Goal: Check status: Check status

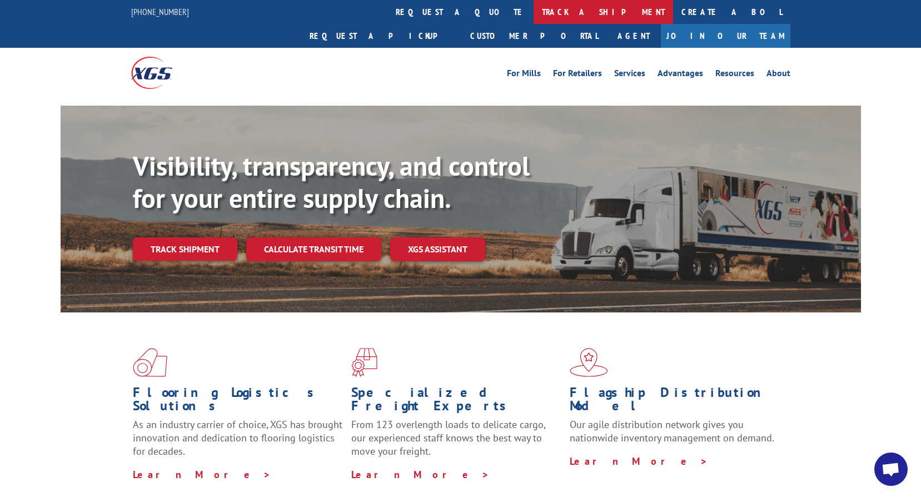
click at [534, 8] on link "track a shipment" at bounding box center [604, 12] width 140 height 24
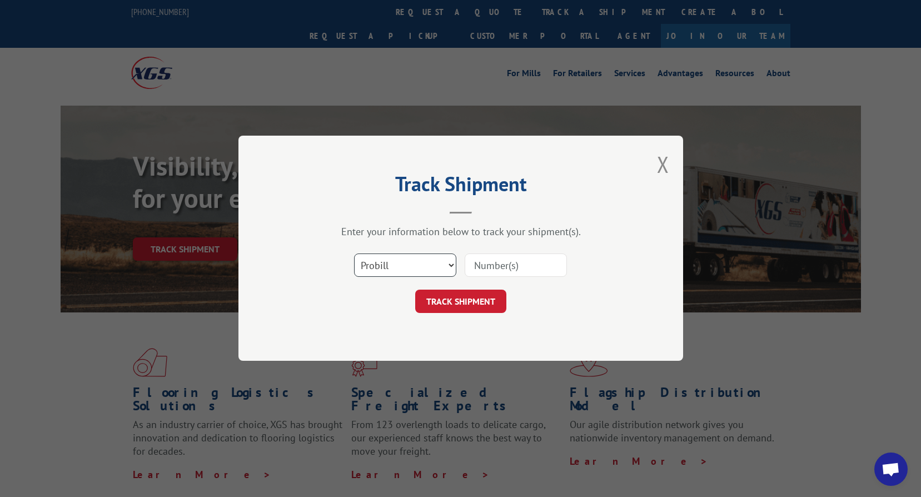
drag, startPoint x: 404, startPoint y: 269, endPoint x: 404, endPoint y: 277, distance: 7.8
click at [404, 269] on select "Select category... Probill BOL PO" at bounding box center [405, 265] width 102 height 23
select select "bol"
click at [354, 254] on select "Select category... Probill BOL PO" at bounding box center [405, 265] width 102 height 23
click at [511, 253] on div at bounding box center [516, 266] width 102 height 26
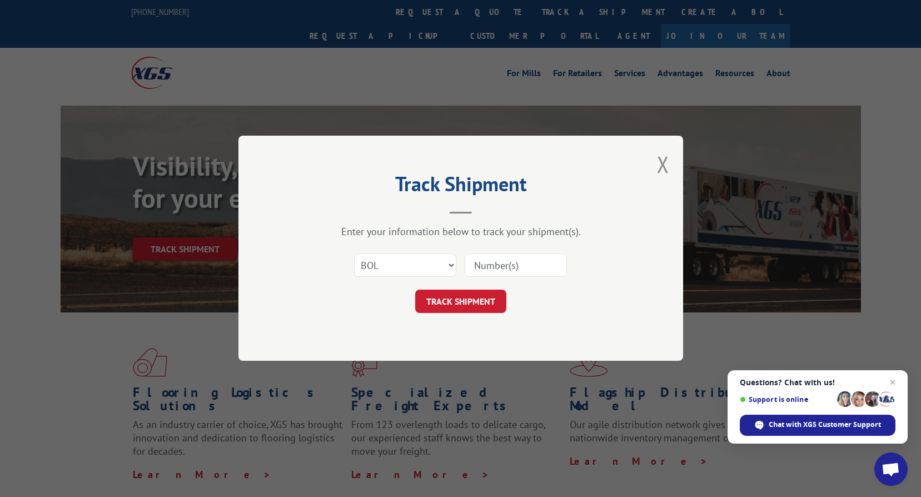
click at [508, 258] on input at bounding box center [516, 265] width 102 height 23
paste input "2865438"
type input "2865438"
click at [451, 304] on button "TRACK SHIPMENT" at bounding box center [460, 301] width 91 height 23
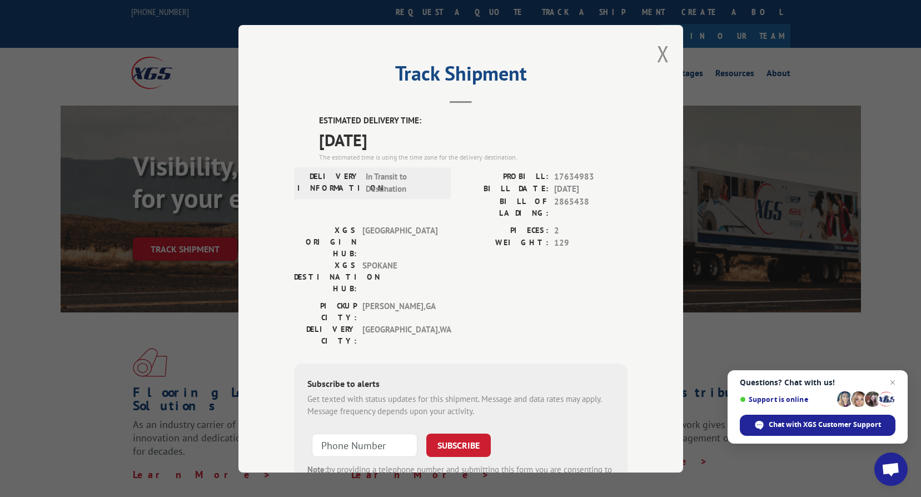
click at [496, 237] on label "WEIGHT:" at bounding box center [505, 243] width 88 height 13
click at [658, 49] on button "Close modal" at bounding box center [663, 53] width 12 height 29
